Goal: Navigation & Orientation: Find specific page/section

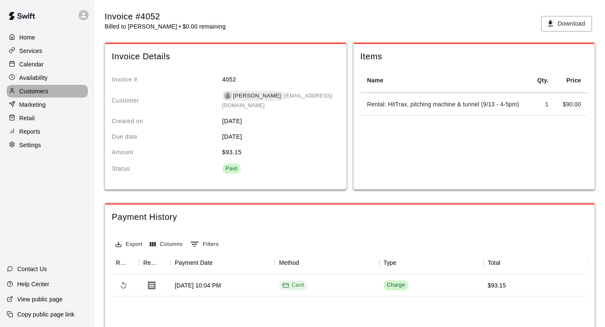
click at [40, 94] on p "Customers" at bounding box center [33, 91] width 29 height 8
